Goal: Obtain resource: Download file/media

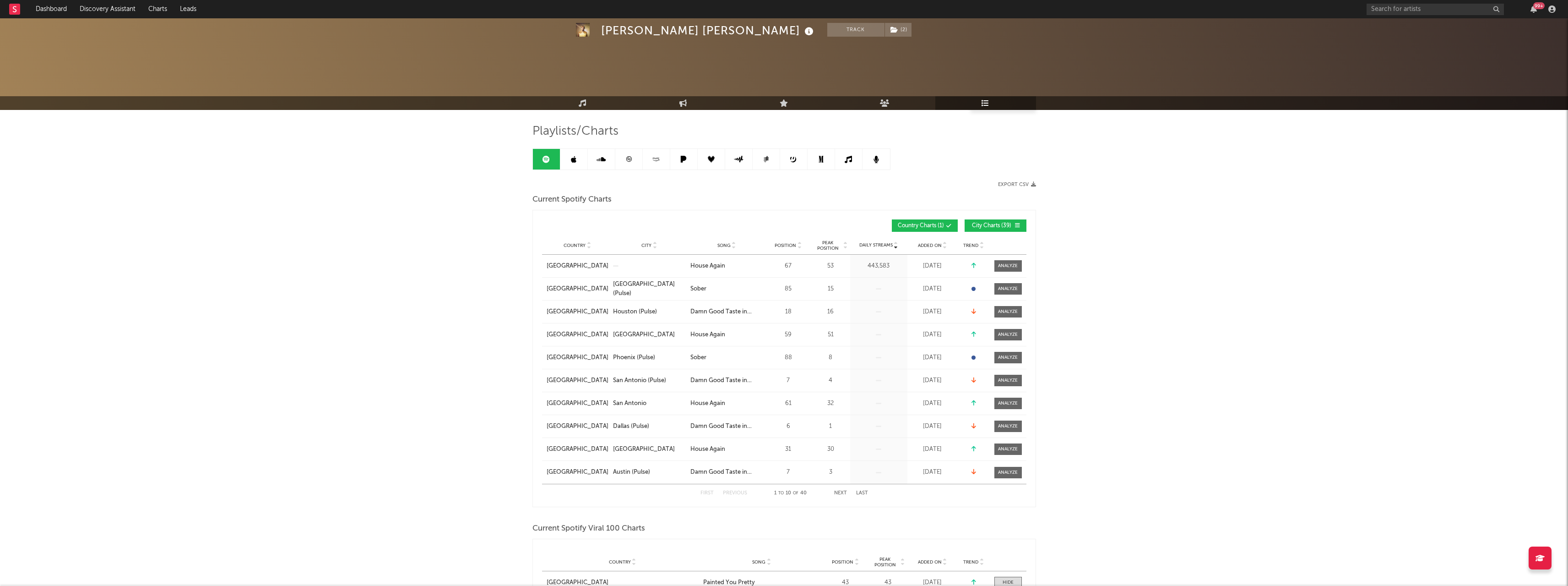
select select "1w"
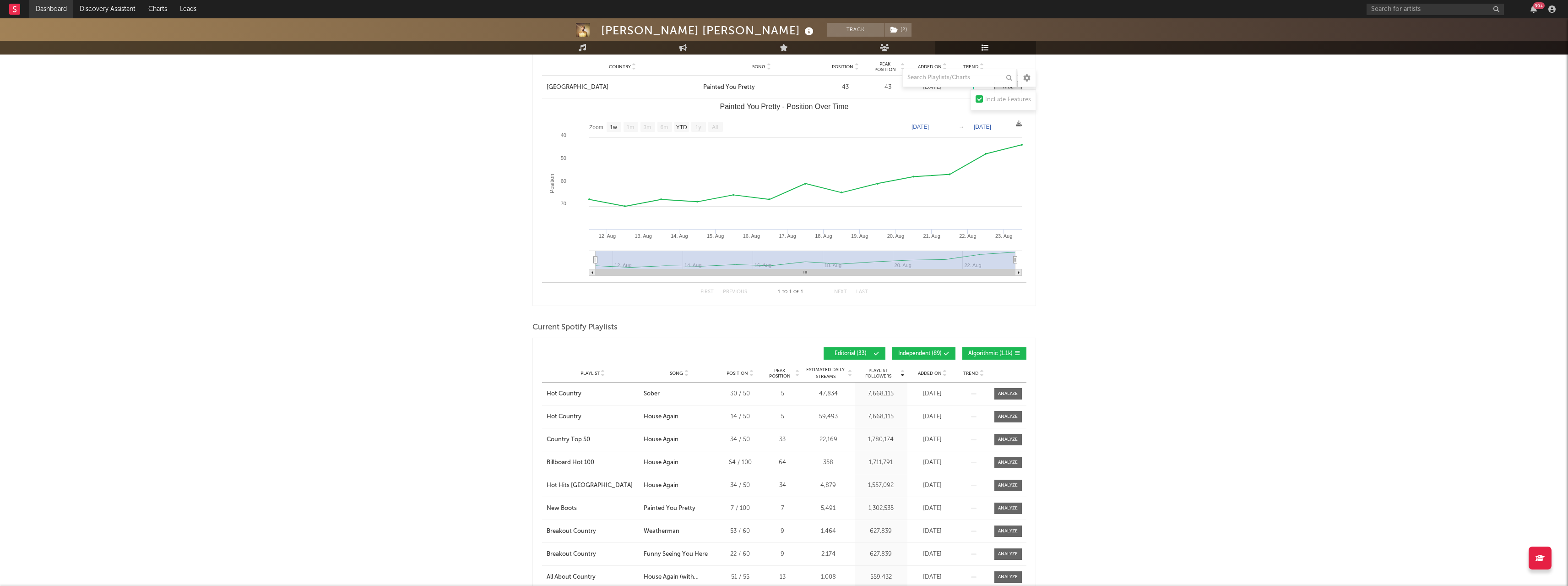
click at [62, 9] on link "Dashboard" at bounding box center [51, 9] width 44 height 18
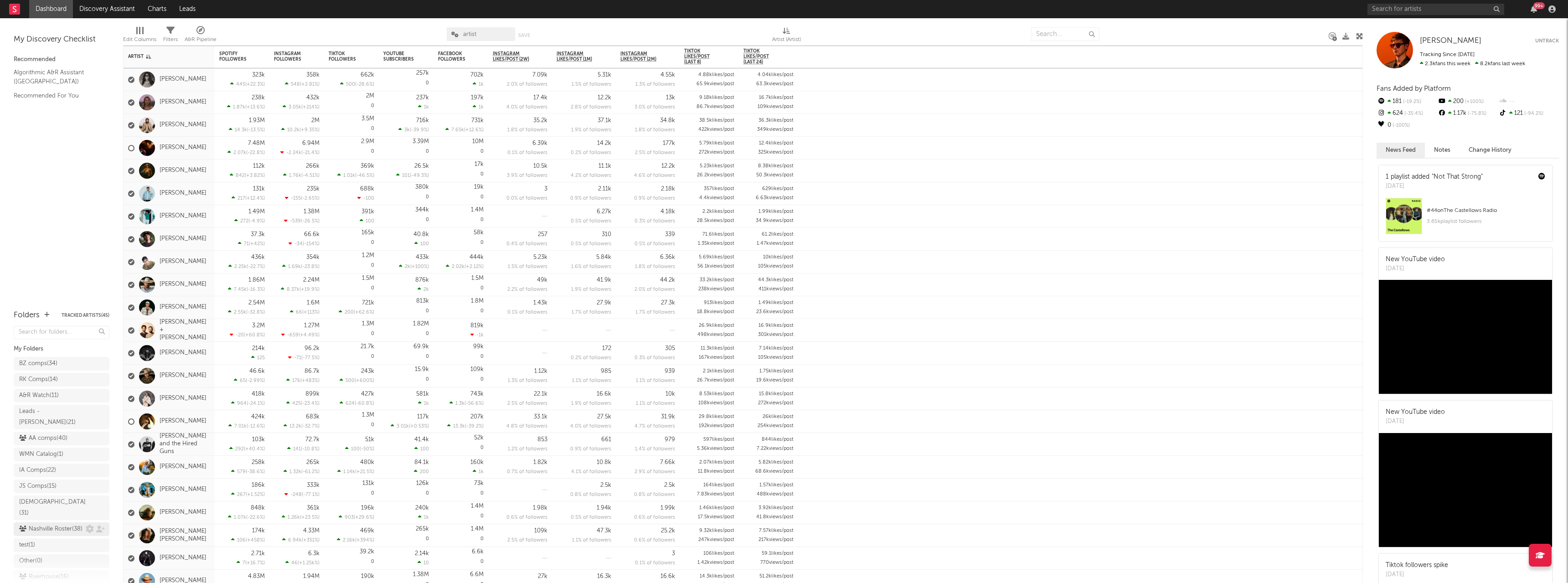
click at [57, 523] on div "Nashville Roster ( 38 )" at bounding box center [51, 529] width 63 height 11
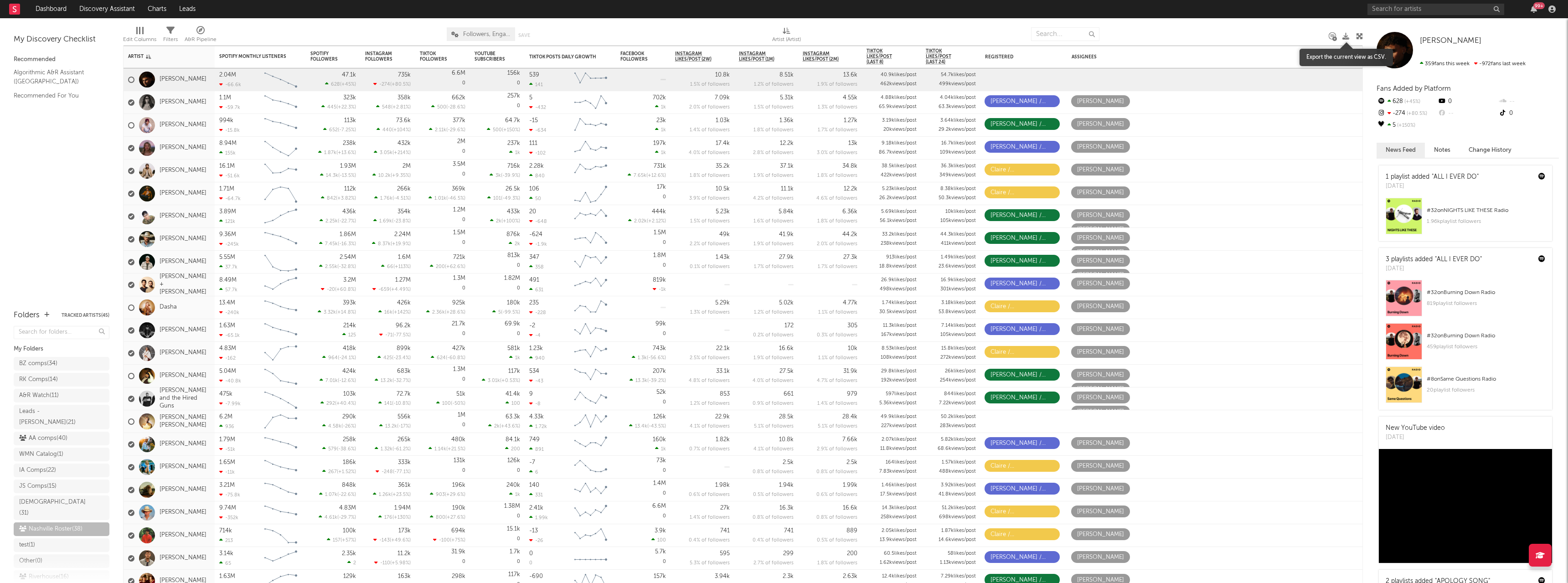
click at [1347, 36] on icon at bounding box center [1345, 36] width 7 height 7
click at [35, 571] on div "Riverhouse ( 16 )" at bounding box center [44, 577] width 50 height 11
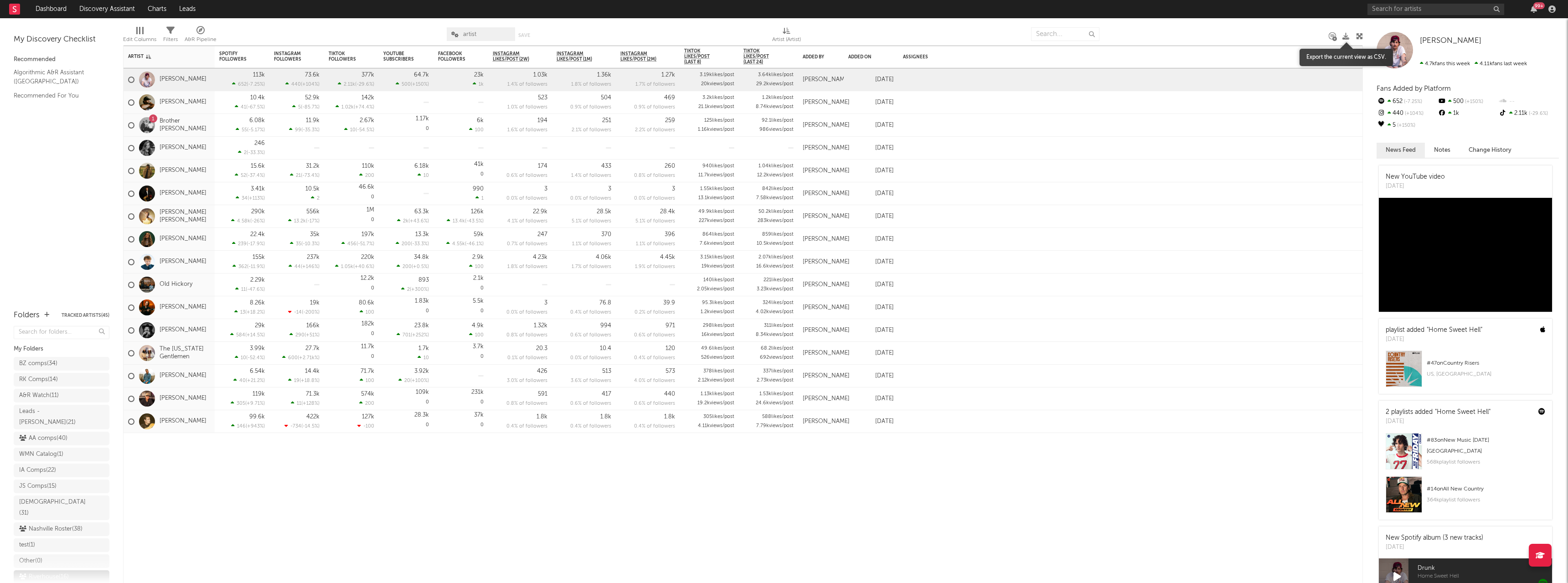
click at [1348, 36] on icon at bounding box center [1345, 36] width 7 height 7
